Goal: Task Accomplishment & Management: Use online tool/utility

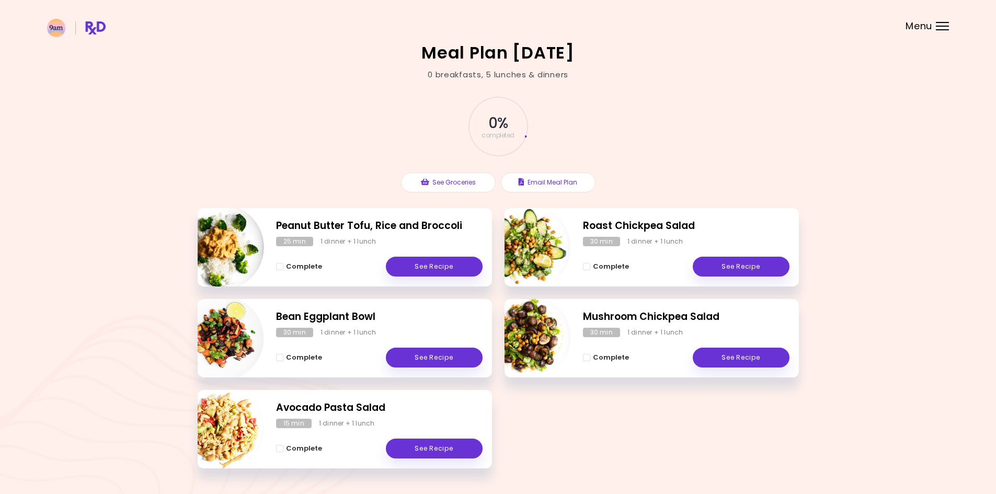
click at [928, 27] on span "Menu" at bounding box center [918, 25] width 27 height 9
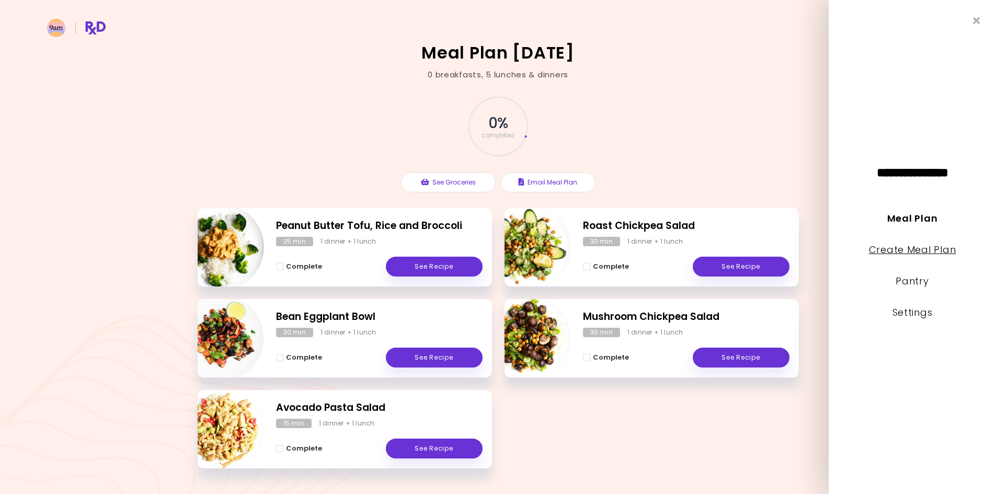
click at [929, 244] on link "Create Meal Plan" at bounding box center [912, 249] width 87 height 13
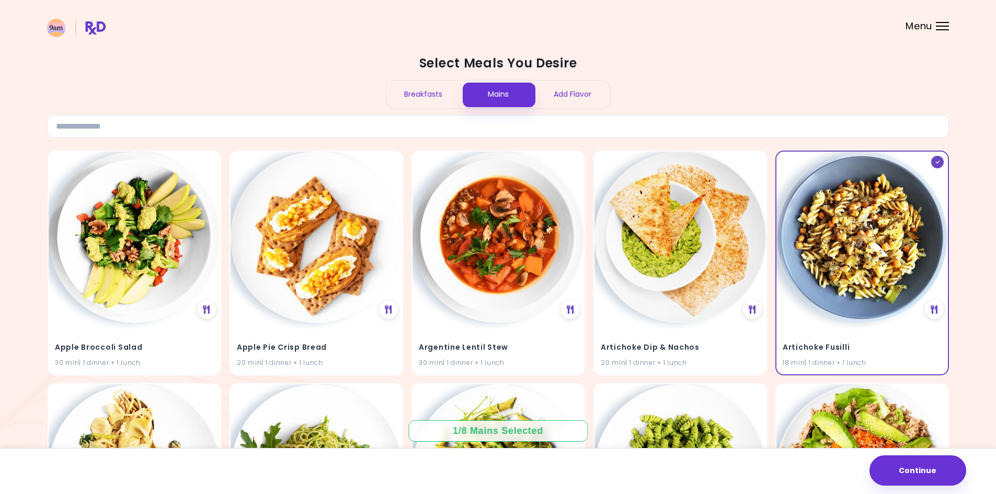
click at [438, 99] on div "Breakfasts" at bounding box center [423, 95] width 75 height 28
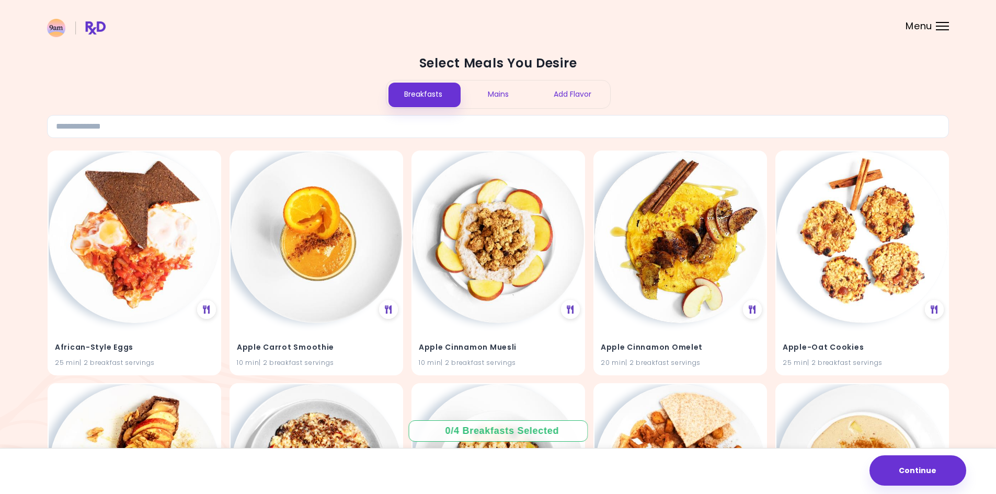
click at [502, 96] on div "Mains" at bounding box center [498, 95] width 75 height 28
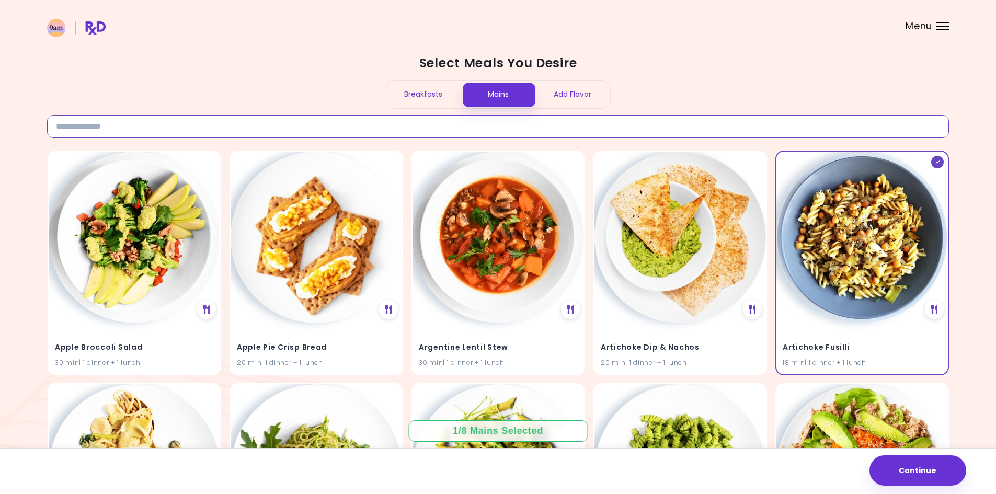
click at [425, 119] on input at bounding box center [498, 126] width 902 height 23
type input "******"
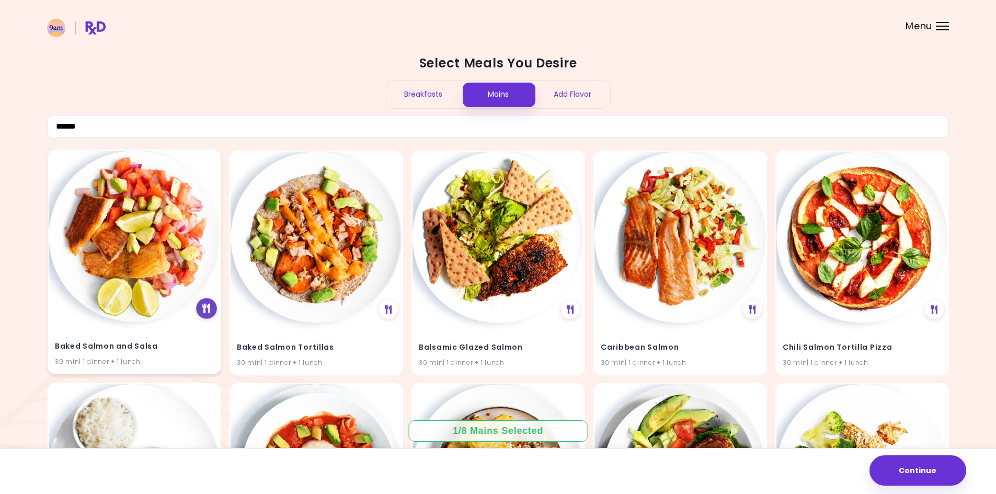
click at [209, 308] on icon at bounding box center [206, 308] width 8 height 9
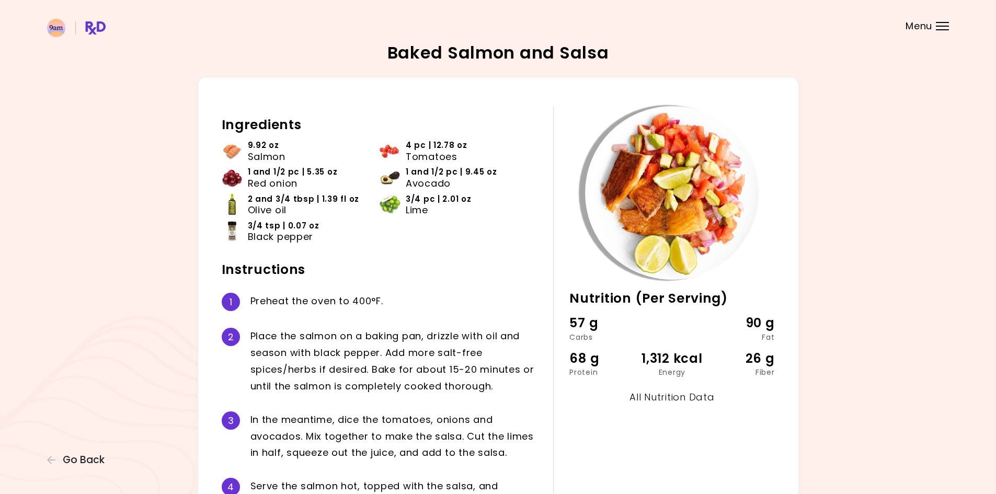
click at [687, 397] on link "All Nutrition Data" at bounding box center [671, 396] width 85 height 13
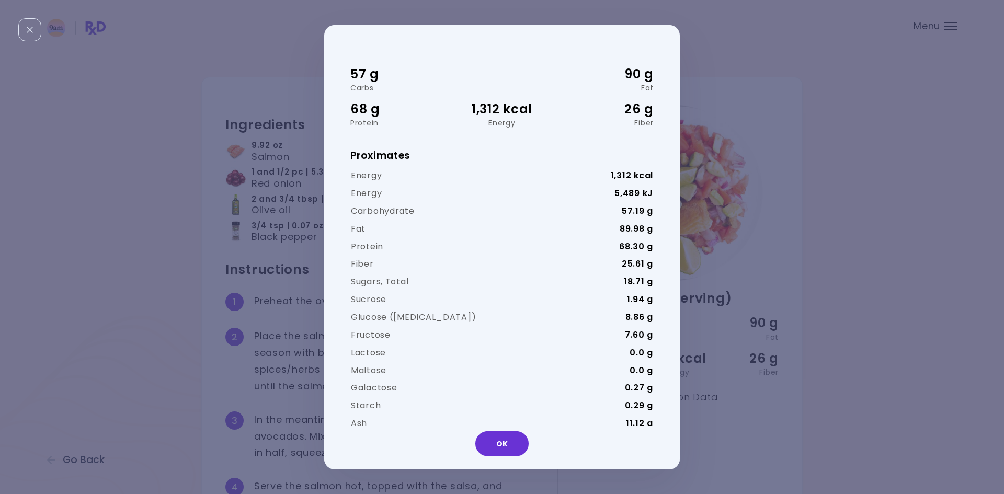
click at [312, 271] on div "57 g Carbs 90 g Fat 68 g Protein 1,312 kcal Energy 26 g Fiber Proximates Energy…" at bounding box center [502, 247] width 1004 height 494
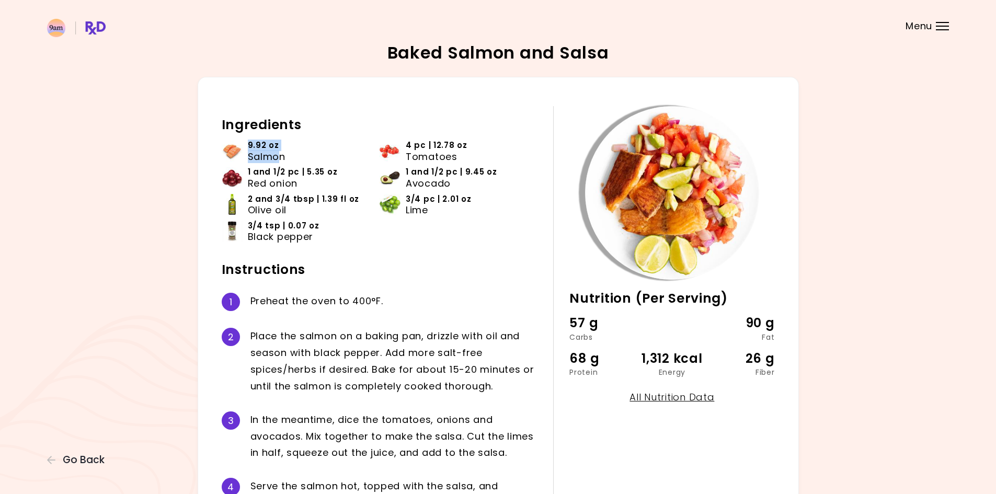
drag, startPoint x: 247, startPoint y: 143, endPoint x: 278, endPoint y: 162, distance: 36.3
click at [278, 162] on li "9.92 oz Salmon" at bounding box center [301, 153] width 158 height 27
click at [278, 162] on span "Salmon" at bounding box center [267, 157] width 38 height 12
drag, startPoint x: 691, startPoint y: 357, endPoint x: 734, endPoint y: 374, distance: 46.4
click at [734, 374] on div "68 g Protein 1,312 kcal Energy 26 g Fiber" at bounding box center [671, 362] width 205 height 27
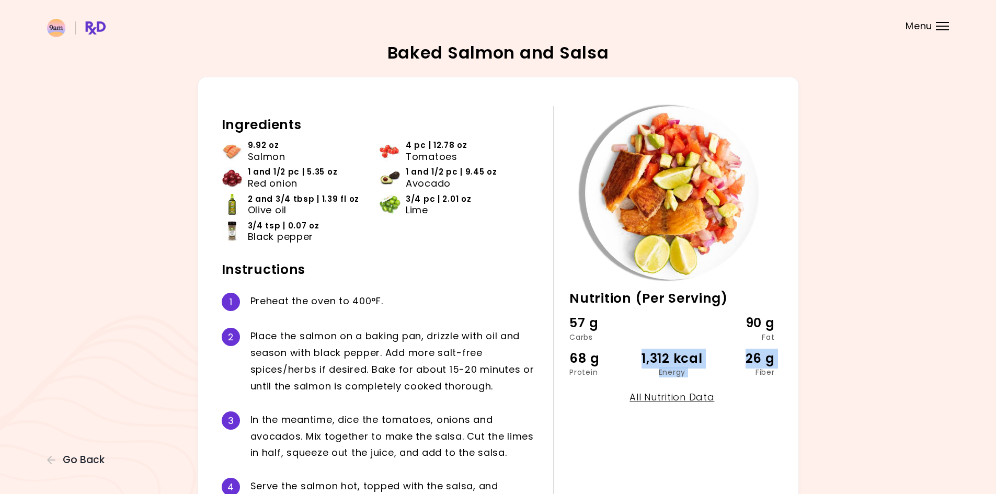
click at [734, 374] on div "Fiber" at bounding box center [740, 372] width 68 height 7
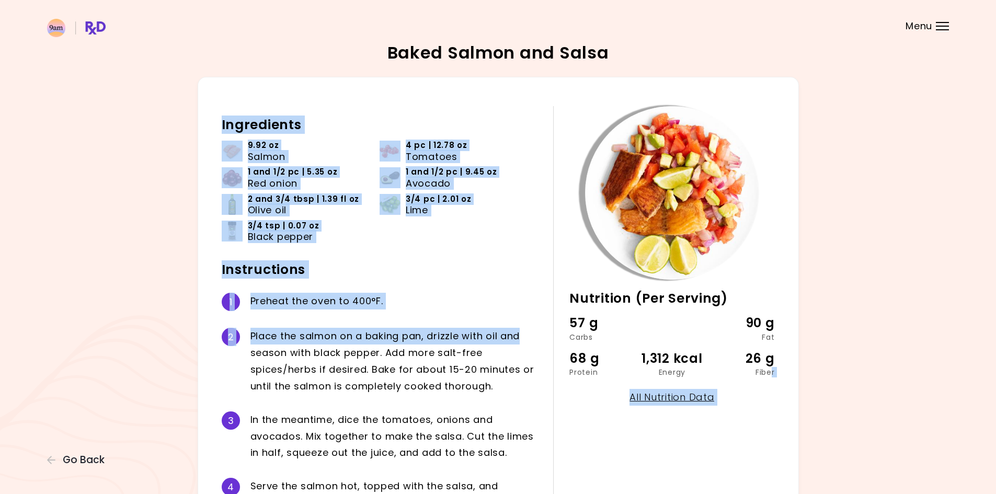
drag, startPoint x: 771, startPoint y: 371, endPoint x: 551, endPoint y: 329, distance: 223.4
click at [551, 329] on div "30 min Nutrition (Per Serving) 57 g Carbs 90 g Fat 68 g Protein 1,312 kcal Ener…" at bounding box center [498, 313] width 601 height 472
click at [551, 329] on div "Ingredients 9.92 oz Salmon 4 pc | 12.78 oz Tomatoes 1 and 1/2 pc | 5.35 oz Red …" at bounding box center [388, 312] width 332 height 413
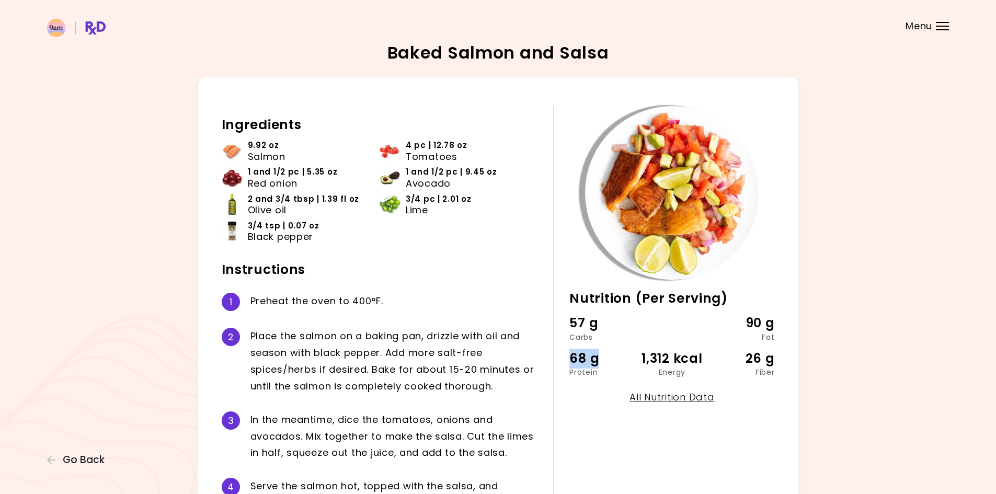
drag, startPoint x: 565, startPoint y: 360, endPoint x: 618, endPoint y: 366, distance: 53.8
click at [618, 366] on div "30 min Nutrition (Per Serving) 57 g Carbs 90 g Fat 68 g Protein 1,312 kcal Ener…" at bounding box center [663, 312] width 221 height 413
click at [690, 360] on div "1,312 kcal" at bounding box center [672, 359] width 68 height 20
drag, startPoint x: 715, startPoint y: 361, endPoint x: 613, endPoint y: 359, distance: 101.4
click at [613, 359] on div "68 g Protein 1,312 kcal Energy 26 g Fiber" at bounding box center [671, 362] width 205 height 27
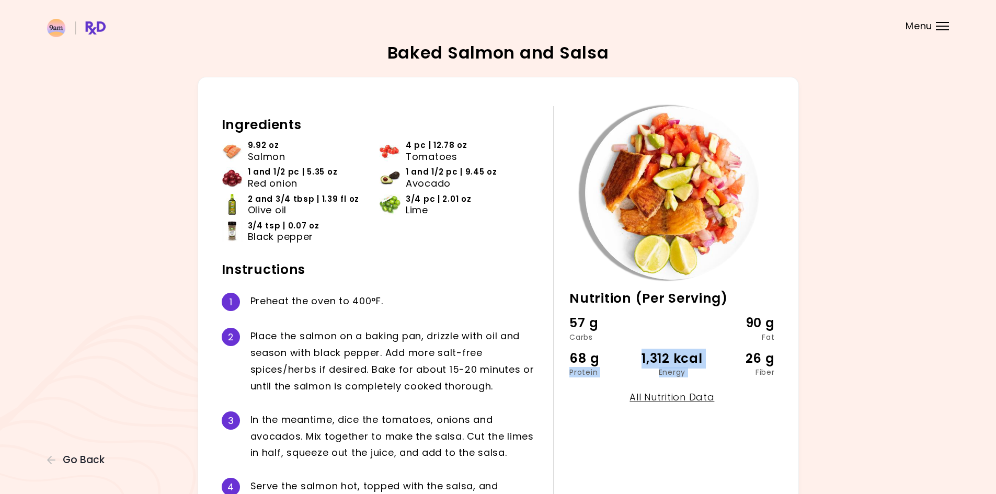
click at [613, 359] on div "68 g" at bounding box center [603, 359] width 68 height 20
click at [95, 454] on span "Go Back" at bounding box center [84, 460] width 42 height 12
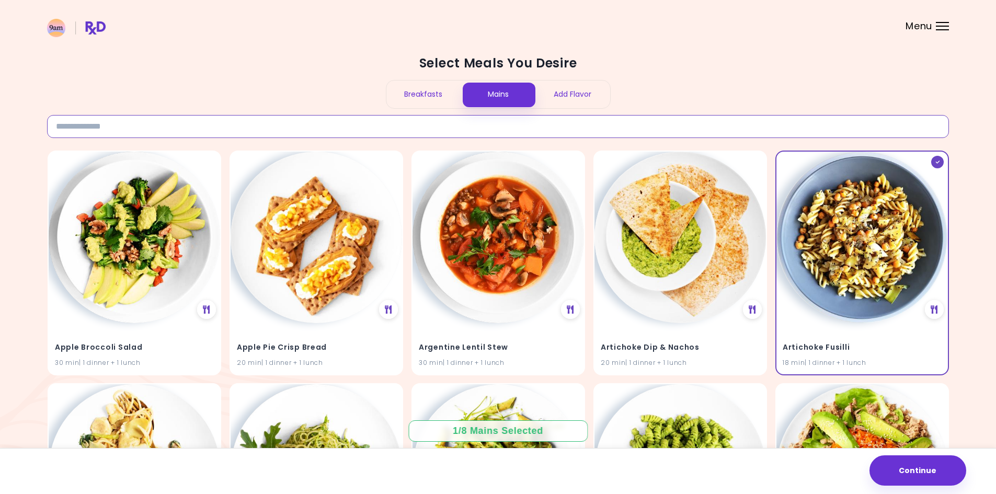
click at [130, 120] on input at bounding box center [498, 126] width 902 height 23
type input "******"
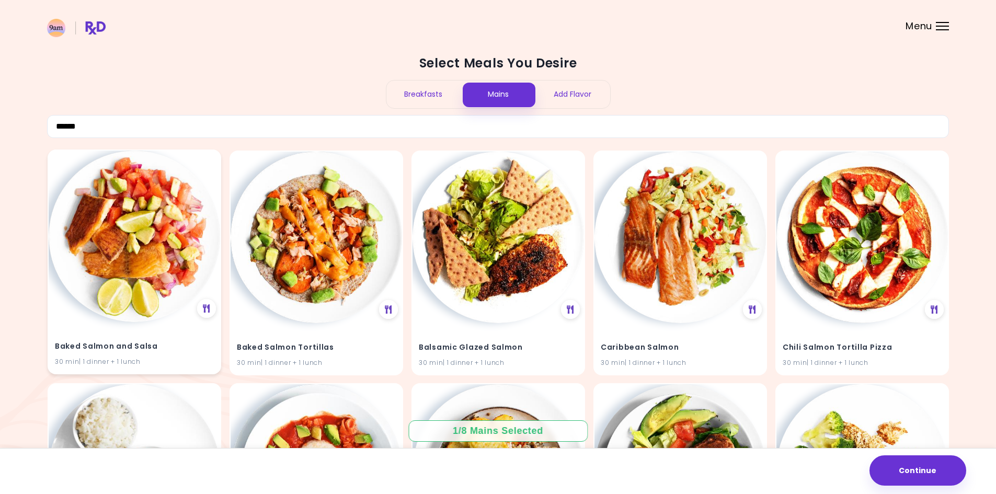
click at [126, 280] on img at bounding box center [134, 236] width 171 height 171
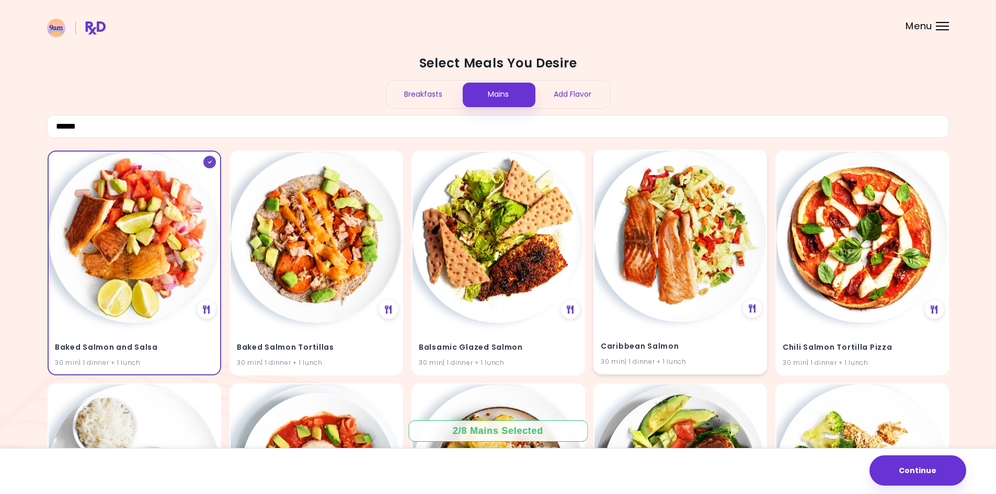
click at [713, 244] on img at bounding box center [679, 236] width 171 height 171
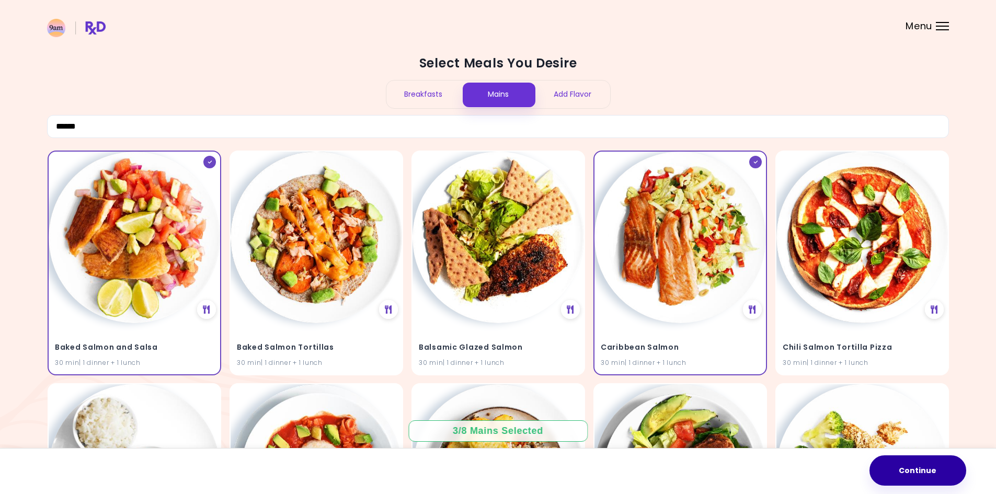
click at [931, 474] on button "Continue" at bounding box center [917, 470] width 97 height 30
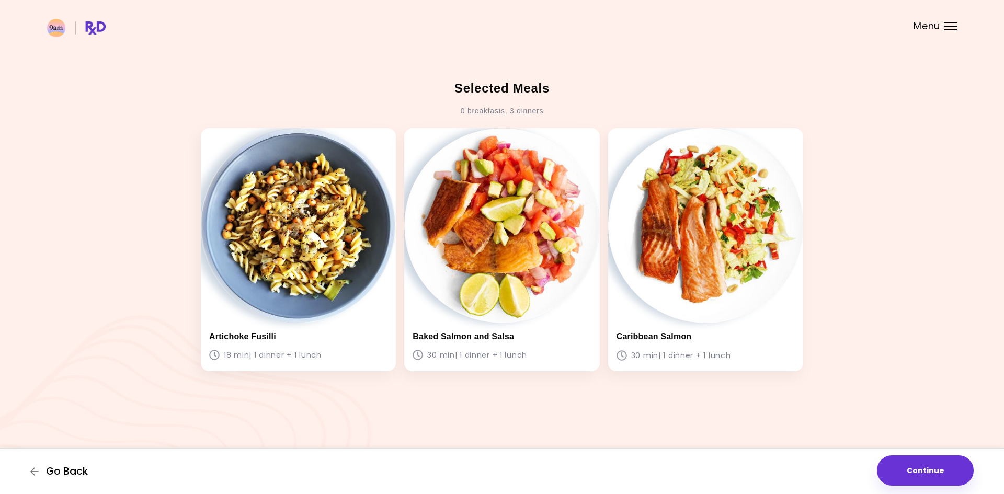
click at [64, 474] on span "Go Back" at bounding box center [67, 472] width 42 height 12
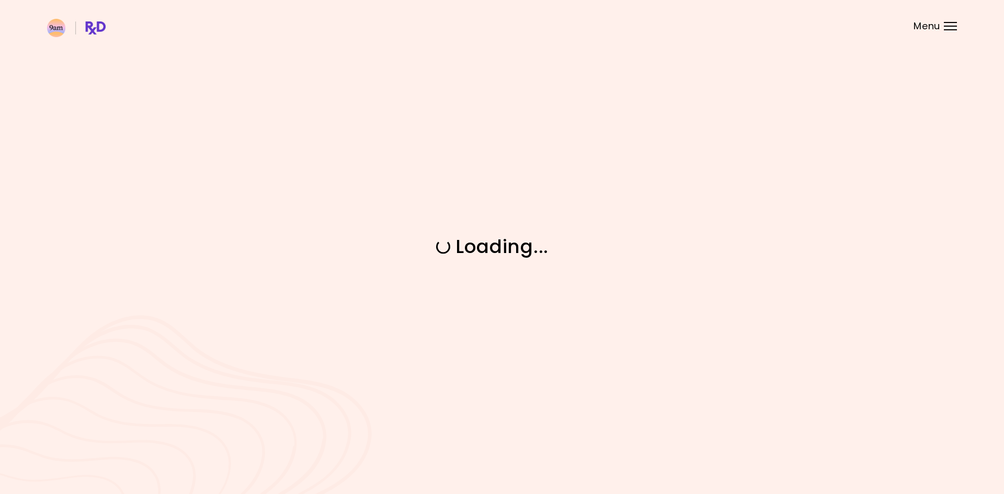
select select "*"
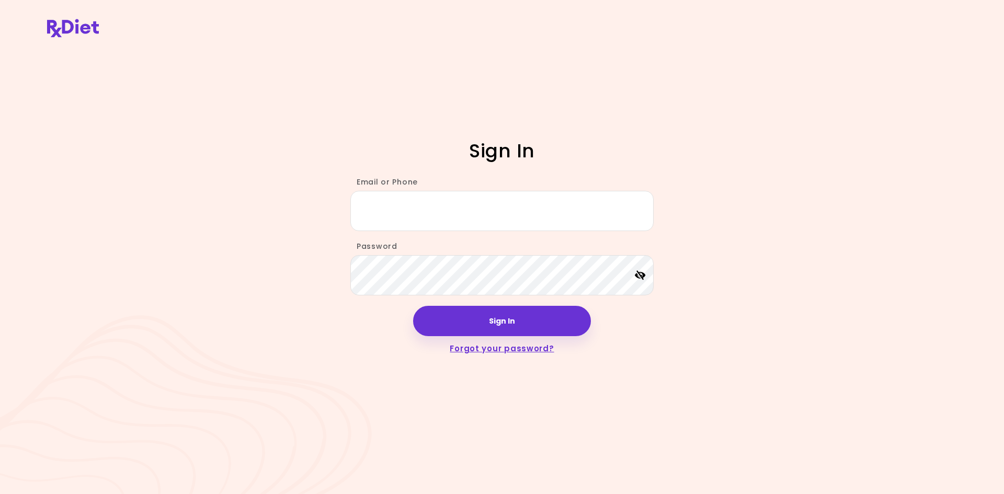
type input "**********"
click at [757, 352] on div "**********" at bounding box center [502, 247] width 1004 height 494
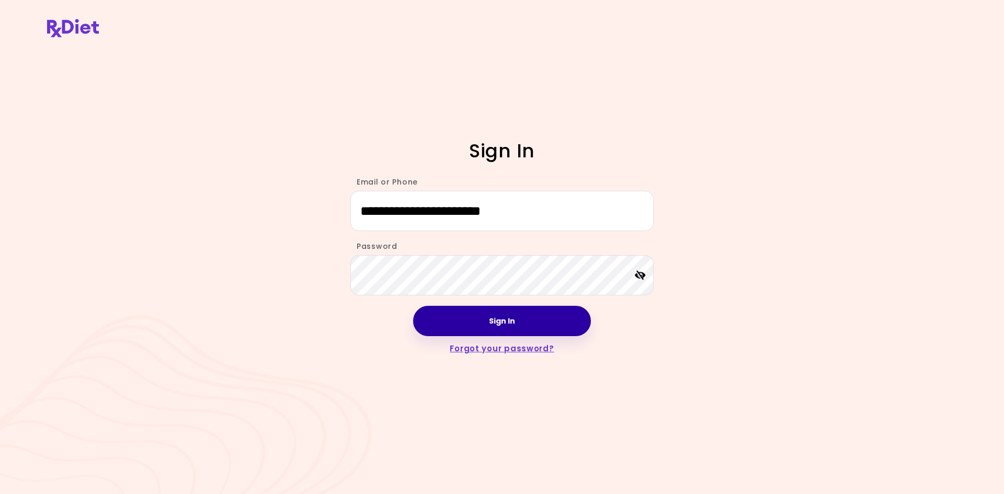
click at [471, 335] on button "Sign In" at bounding box center [502, 321] width 178 height 30
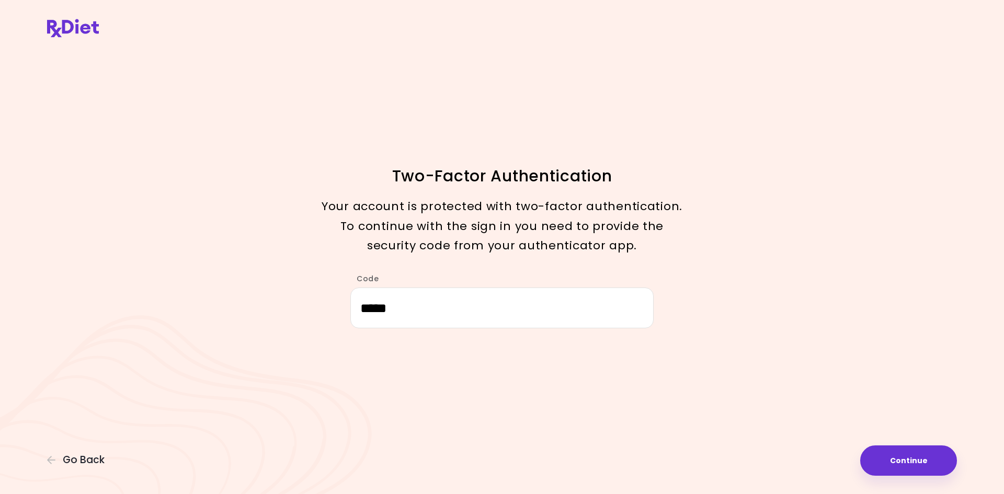
type input "******"
